Goal: Information Seeking & Learning: Learn about a topic

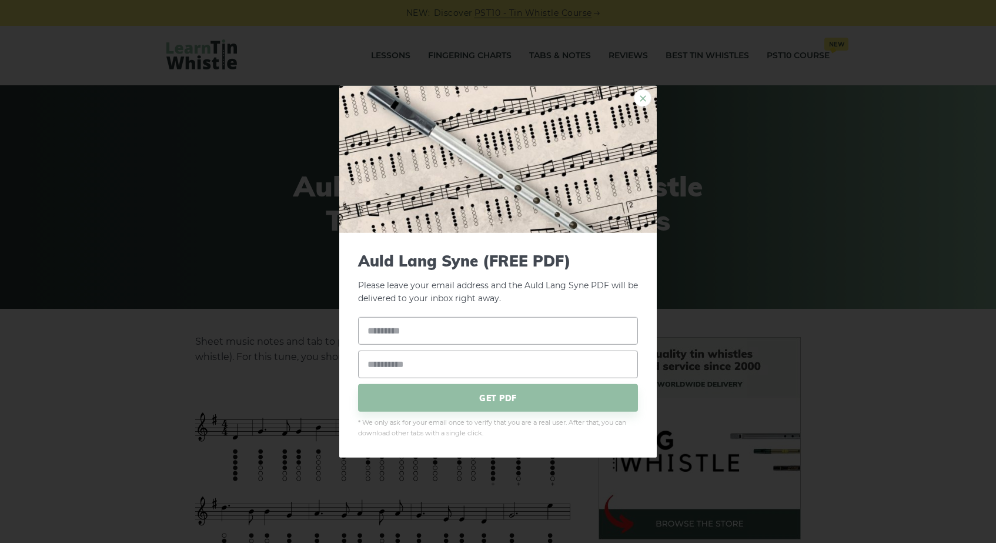
click at [645, 96] on link "×" at bounding box center [643, 98] width 18 height 18
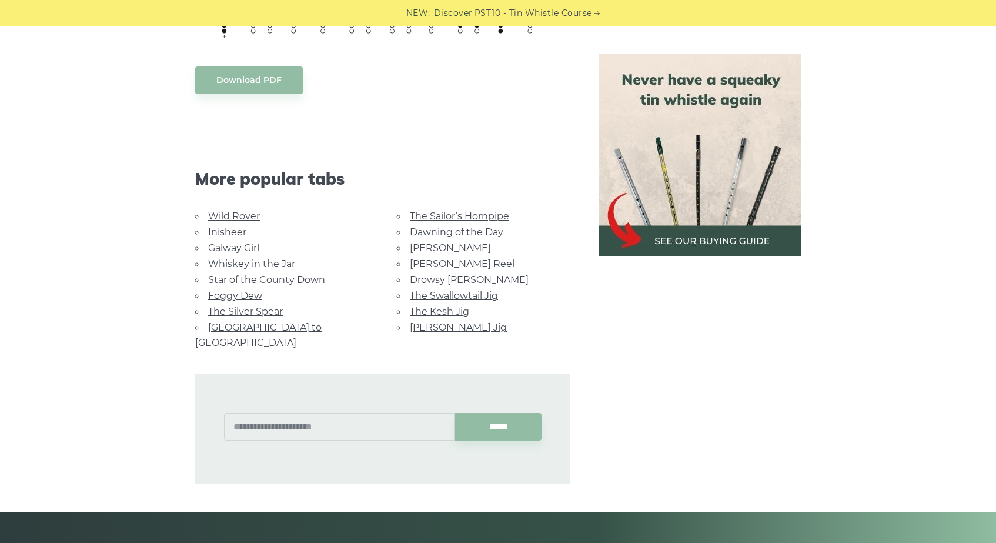
scroll to position [731, 0]
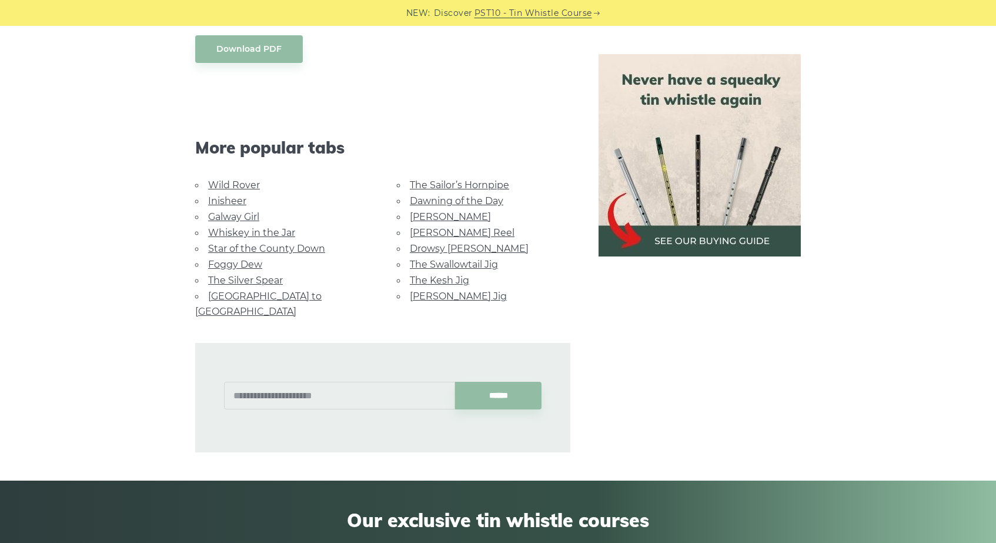
click at [231, 212] on link "Galway Girl" at bounding box center [233, 216] width 51 height 11
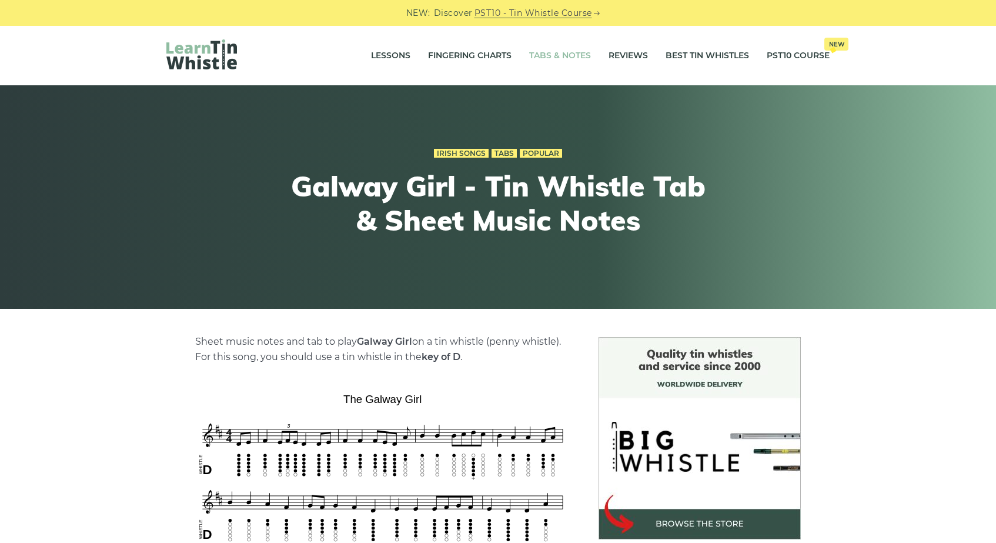
click at [550, 52] on link "Tabs & Notes" at bounding box center [560, 55] width 62 height 29
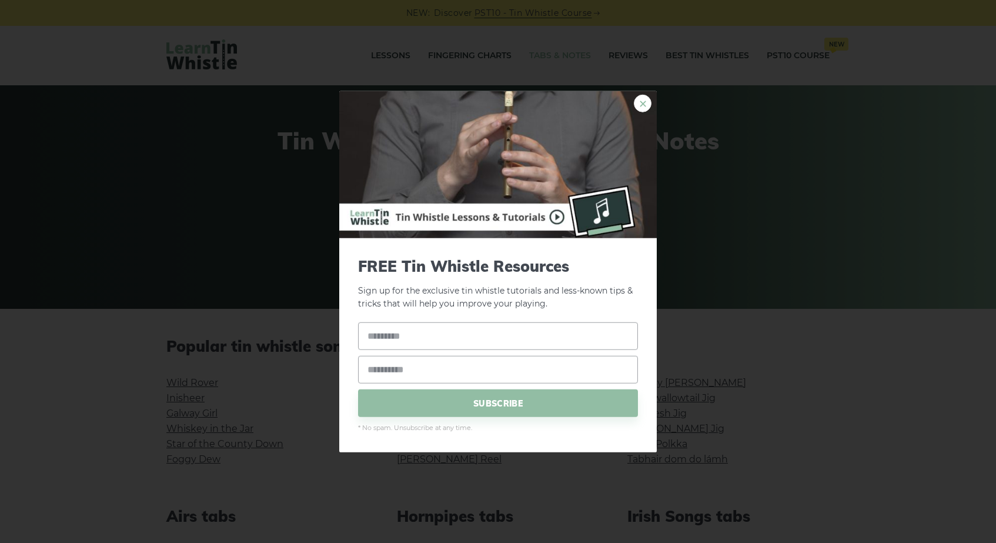
click at [641, 107] on link "×" at bounding box center [643, 103] width 18 height 18
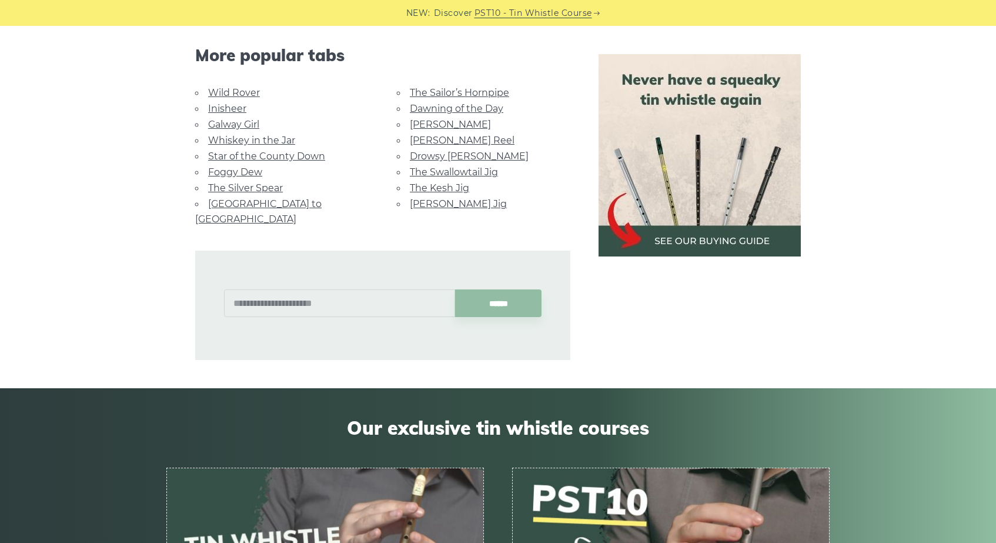
scroll to position [769, 0]
